Goal: Check status: Check status

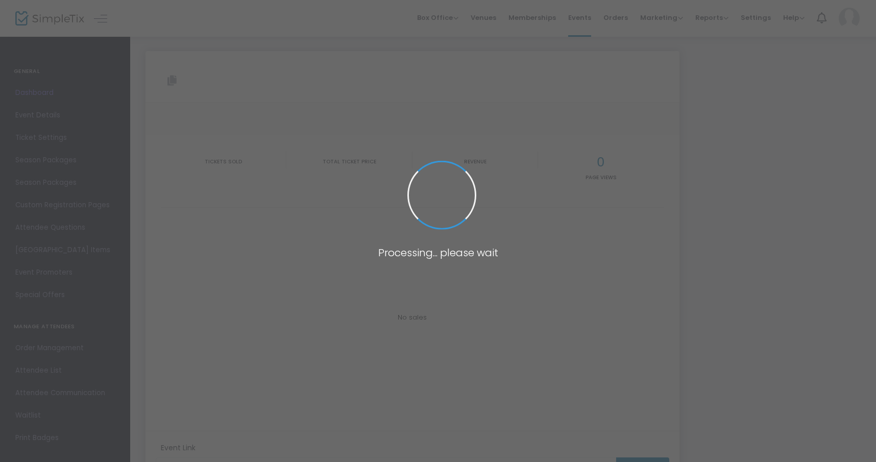
type input "[URL][DOMAIN_NAME]"
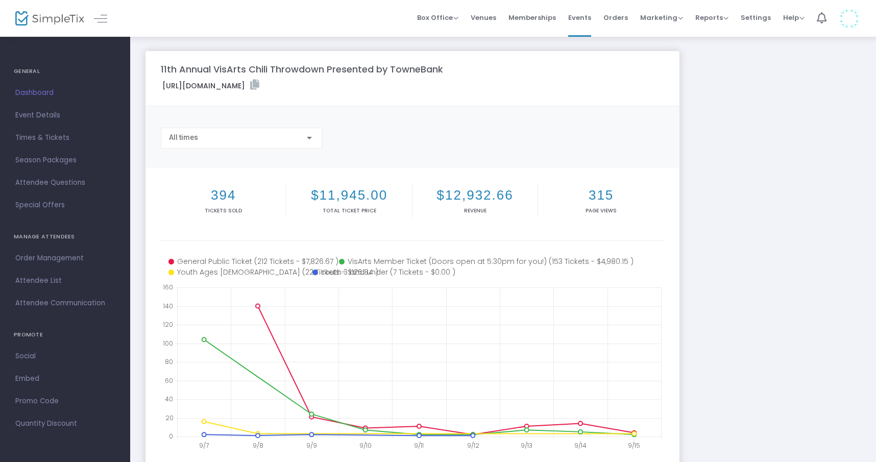
click at [418, 105] on m-panel-header "11th Annual VisArts Chili Throwdown Presented by TowneBank [URL][DOMAIN_NAME]" at bounding box center [413, 78] width 534 height 55
drag, startPoint x: 266, startPoint y: 198, endPoint x: 200, endPoint y: 196, distance: 65.9
click at [200, 196] on h2 "394" at bounding box center [223, 195] width 121 height 16
drag, startPoint x: 214, startPoint y: 203, endPoint x: 259, endPoint y: 203, distance: 44.4
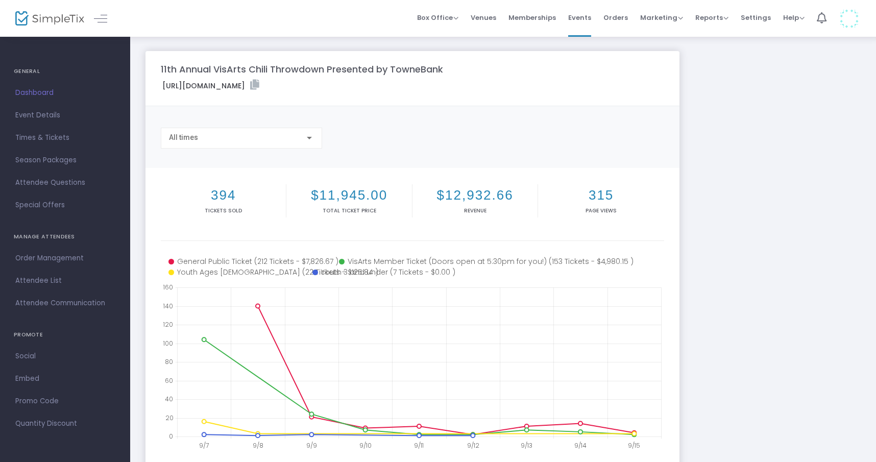
click at [259, 203] on h2 "394" at bounding box center [223, 195] width 121 height 16
click at [330, 197] on h2 "$11,945.00" at bounding box center [349, 195] width 121 height 16
click at [378, 197] on h2 "$11,945.00" at bounding box center [349, 195] width 121 height 16
